Goal: Communication & Community: Answer question/provide support

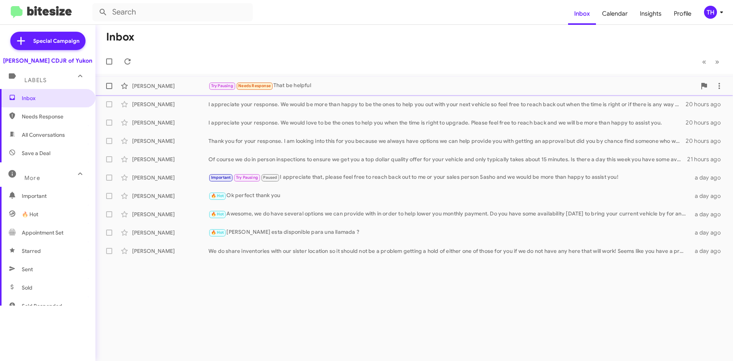
click at [352, 79] on div "[PERSON_NAME] Try Pausing Needs Response That be helpful 16 hours ago" at bounding box center [415, 85] width 626 height 15
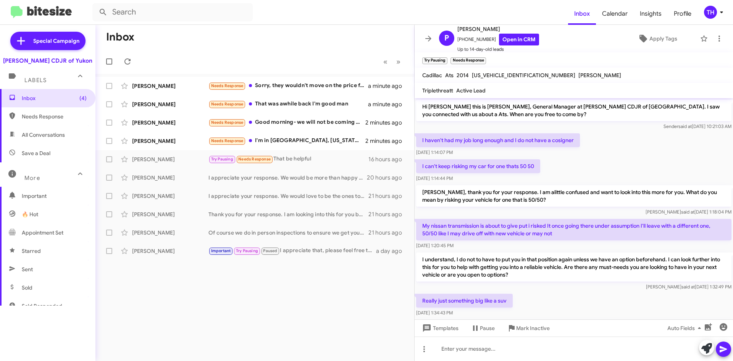
click at [303, 321] on div "Inbox « Previous » Next [PERSON_NAME] Needs Response Sorry, they wouldn't move …" at bounding box center [254, 193] width 319 height 336
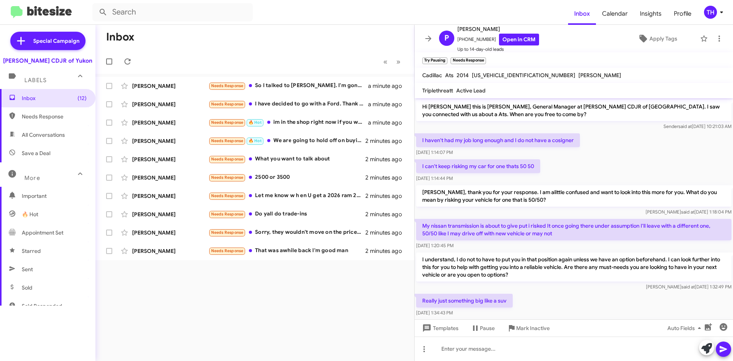
click at [174, 299] on div "Inbox « Previous » Next [PERSON_NAME] Needs Response So I talked to [PERSON_NAM…" at bounding box center [254, 193] width 319 height 336
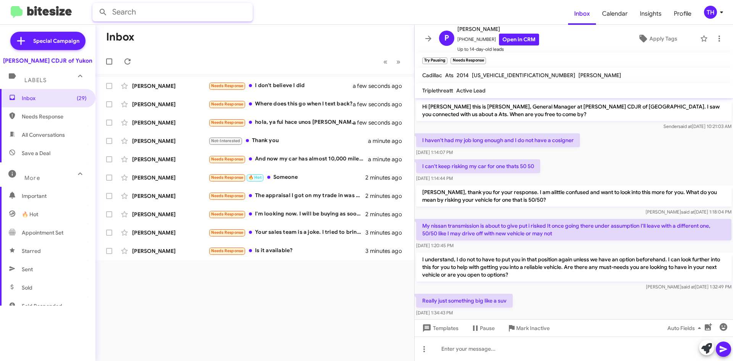
click at [183, 9] on input "text" at bounding box center [172, 12] width 160 height 18
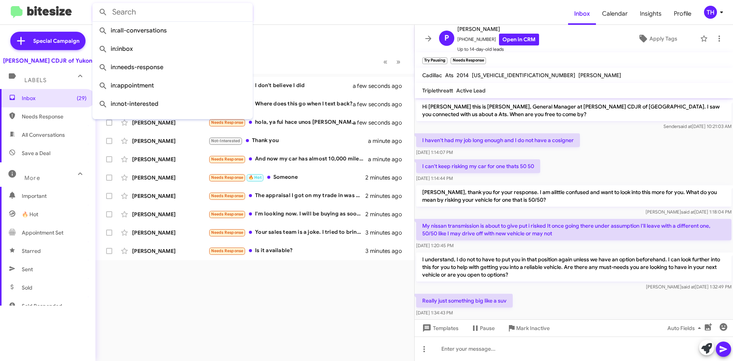
click at [431, 39] on icon at bounding box center [428, 38] width 9 height 9
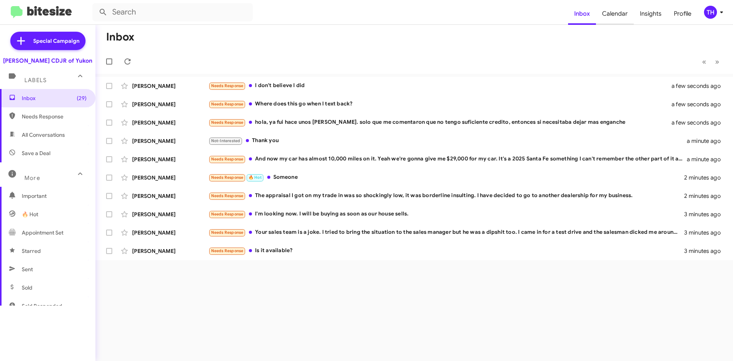
click at [626, 18] on span "Calendar" at bounding box center [615, 14] width 38 height 22
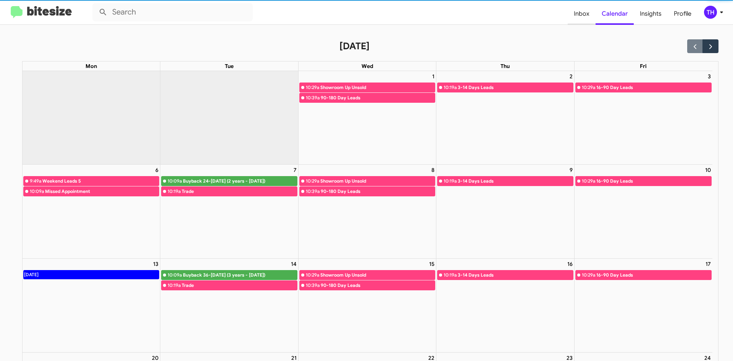
click at [574, 14] on span "Inbox" at bounding box center [582, 14] width 28 height 22
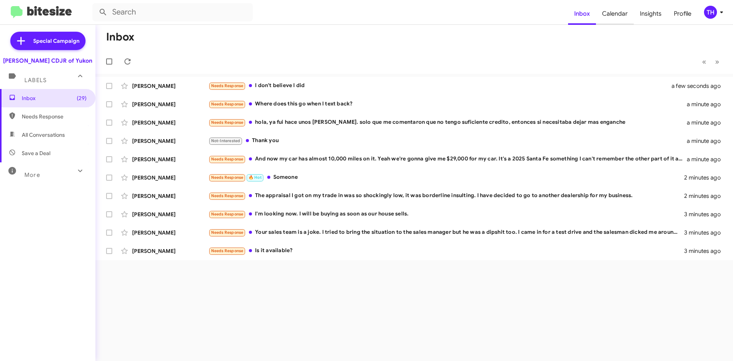
click at [628, 6] on span "Calendar" at bounding box center [615, 14] width 38 height 22
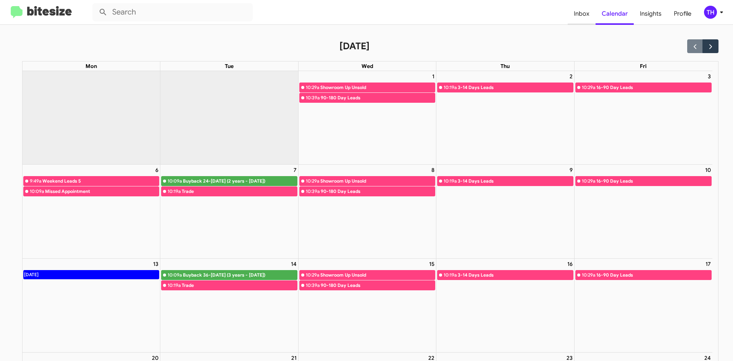
click at [588, 13] on span "Inbox" at bounding box center [582, 14] width 28 height 22
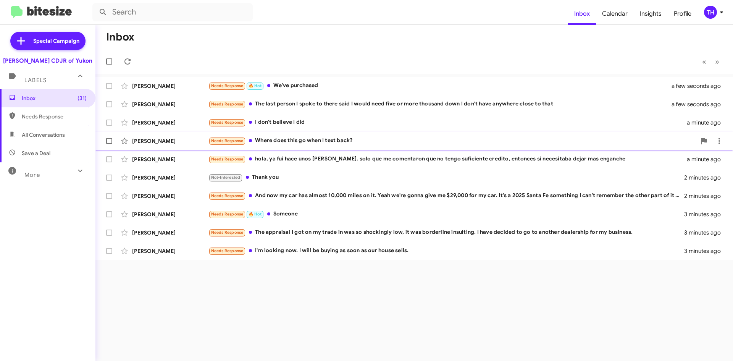
click at [319, 144] on div "Needs Response Where does this go when I text back?" at bounding box center [453, 140] width 488 height 9
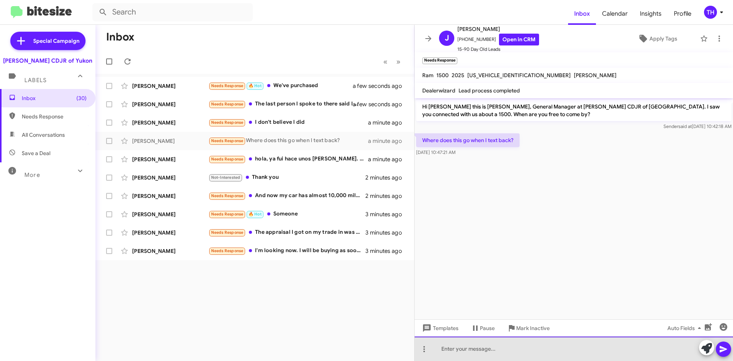
click at [495, 346] on div at bounding box center [574, 349] width 319 height 24
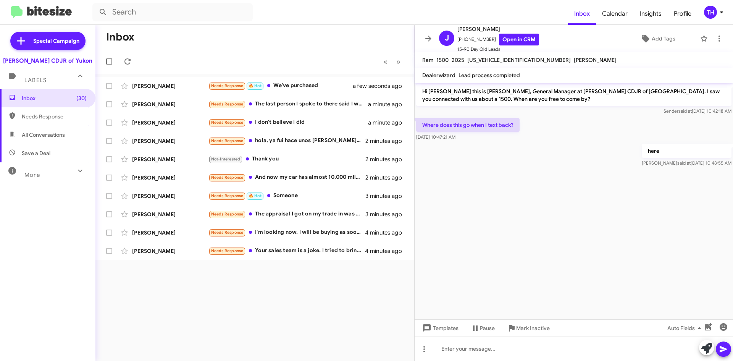
click at [338, 290] on div "Inbox « Previous » Next [PERSON_NAME] Needs Response 🔥 Hot We've purchased a fe…" at bounding box center [254, 193] width 319 height 336
click at [434, 42] on span at bounding box center [428, 38] width 15 height 9
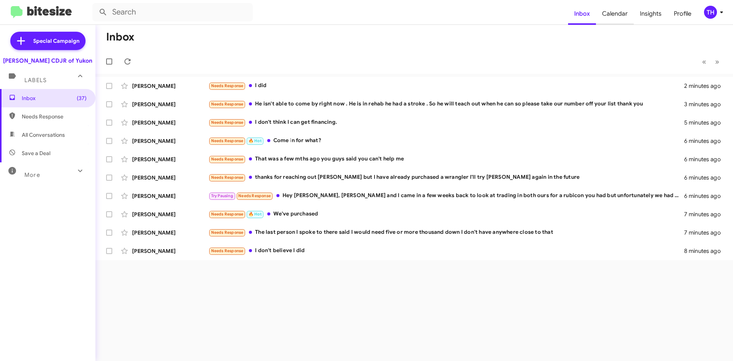
click at [614, 13] on span "Calendar" at bounding box center [615, 14] width 38 height 22
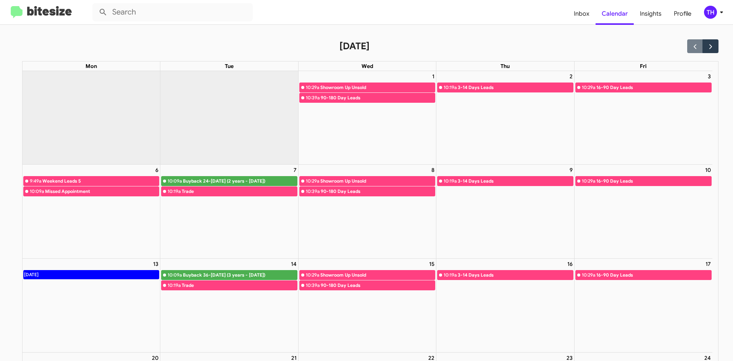
click at [562, 18] on form at bounding box center [330, 12] width 476 height 18
click at [584, 16] on span "Inbox" at bounding box center [582, 14] width 28 height 22
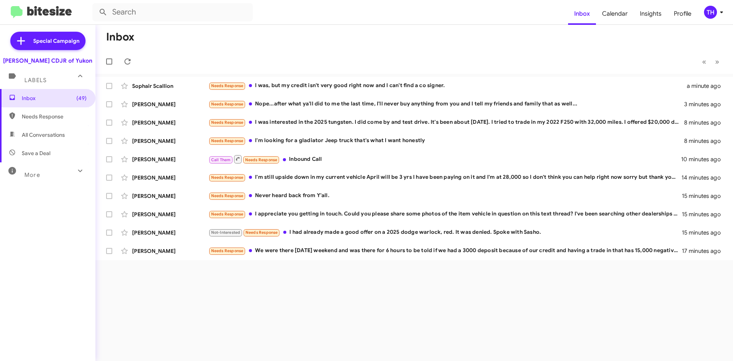
click at [66, 133] on span "All Conversations" at bounding box center [47, 135] width 95 height 18
type input "in:all-conversations"
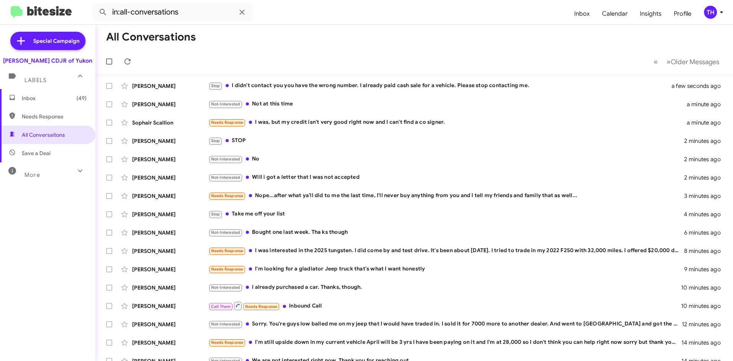
drag, startPoint x: 44, startPoint y: 100, endPoint x: 55, endPoint y: 105, distance: 12.1
click at [44, 100] on span "Inbox (49)" at bounding box center [54, 98] width 65 height 8
